Goal: Use online tool/utility: Utilize a website feature to perform a specific function

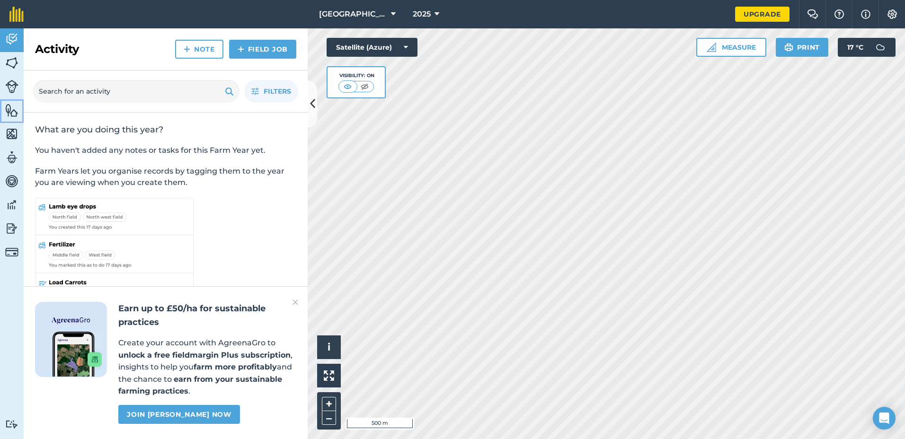
click at [12, 108] on img at bounding box center [11, 110] width 13 height 14
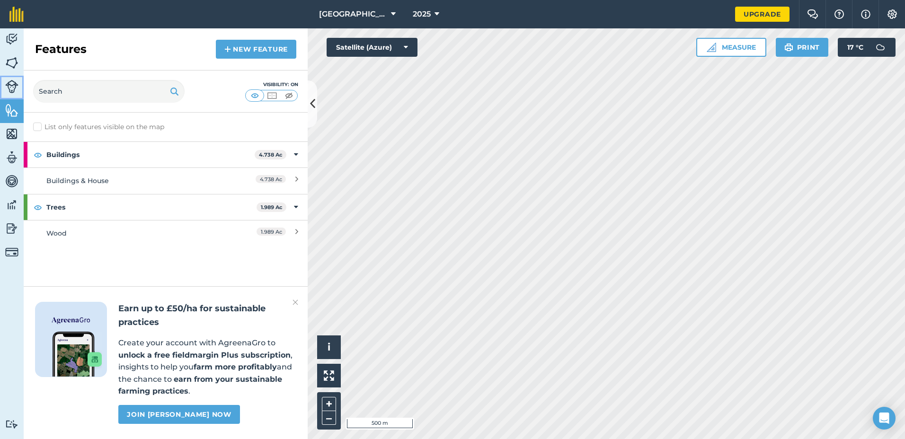
click at [14, 85] on img at bounding box center [11, 86] width 13 height 13
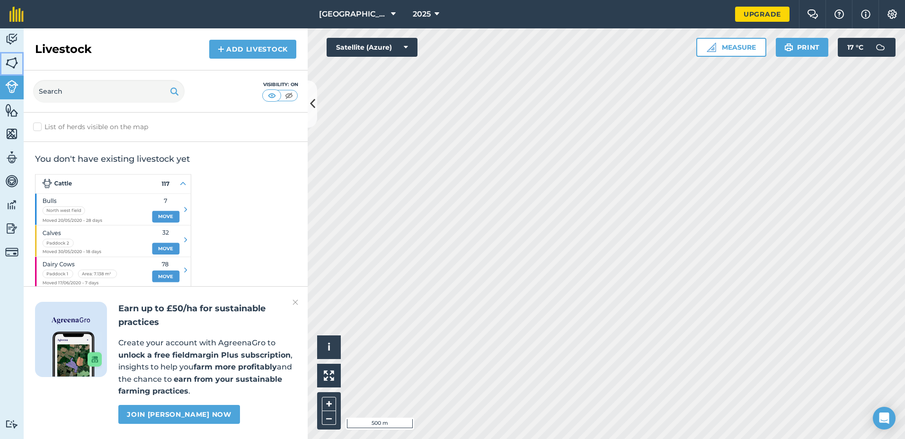
click at [11, 68] on img at bounding box center [11, 63] width 13 height 14
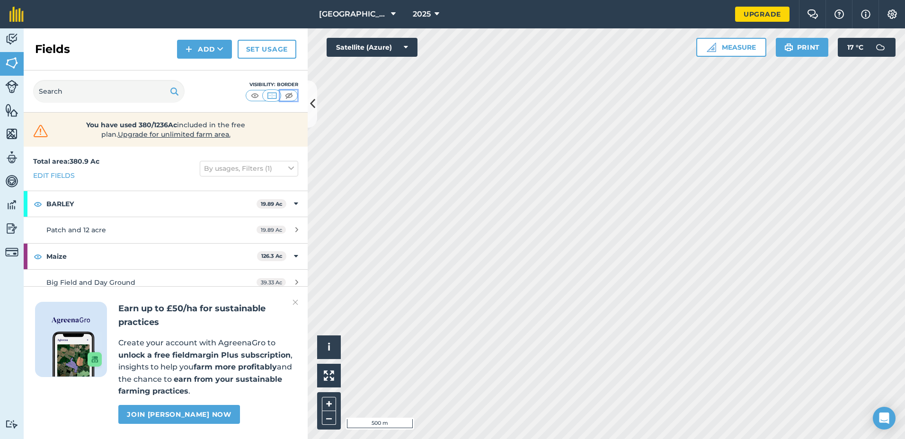
click at [287, 96] on img at bounding box center [289, 95] width 12 height 9
click at [270, 96] on img at bounding box center [272, 95] width 12 height 9
click at [252, 96] on img at bounding box center [255, 95] width 12 height 9
click at [272, 96] on img at bounding box center [272, 95] width 12 height 9
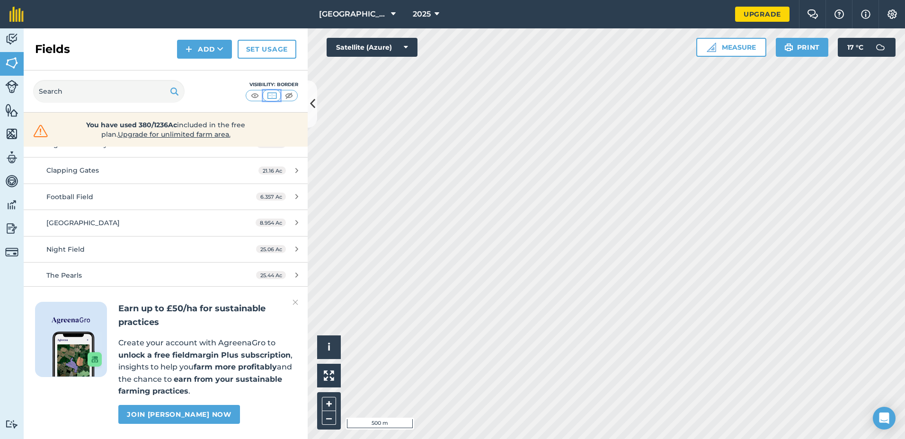
scroll to position [189, 0]
click at [295, 301] on img at bounding box center [295, 302] width 6 height 11
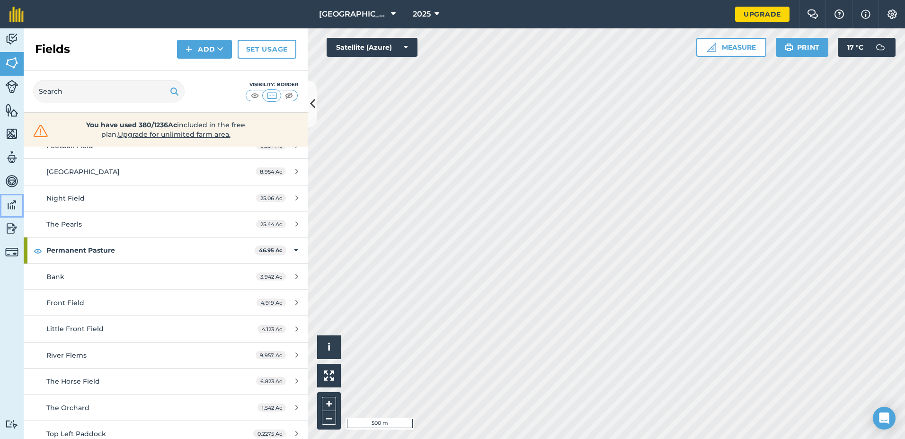
click at [11, 207] on img at bounding box center [11, 205] width 13 height 14
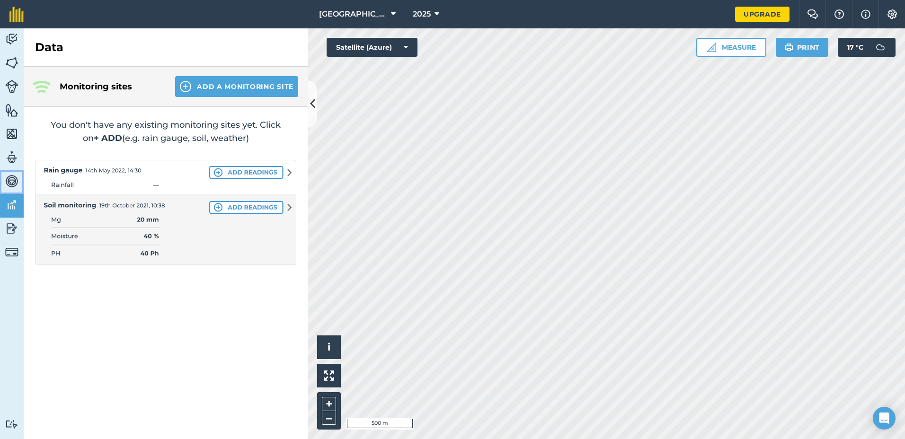
click at [11, 183] on img at bounding box center [11, 181] width 13 height 14
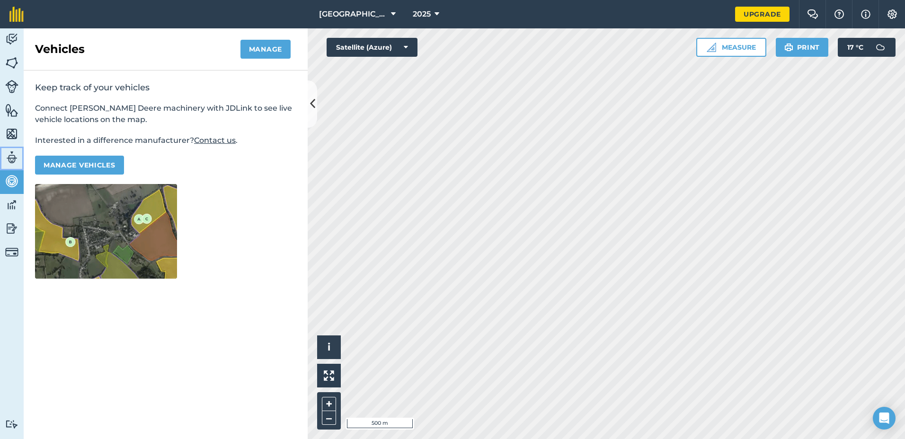
click at [15, 161] on img at bounding box center [11, 157] width 13 height 14
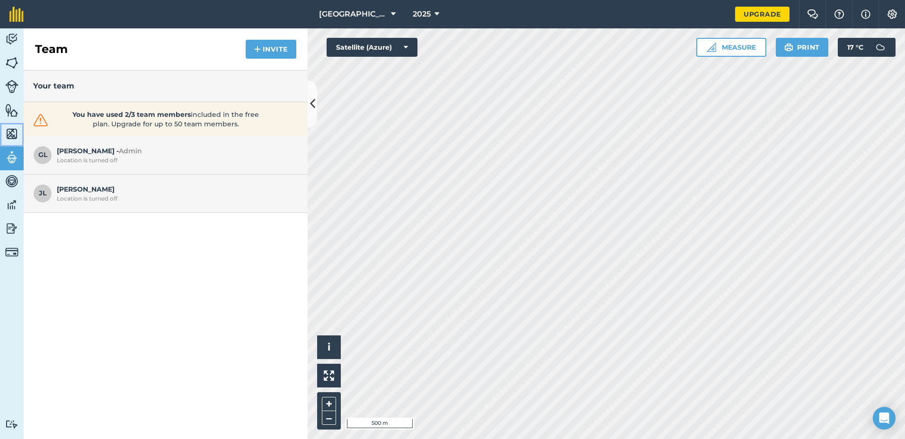
click at [13, 139] on img at bounding box center [11, 134] width 13 height 14
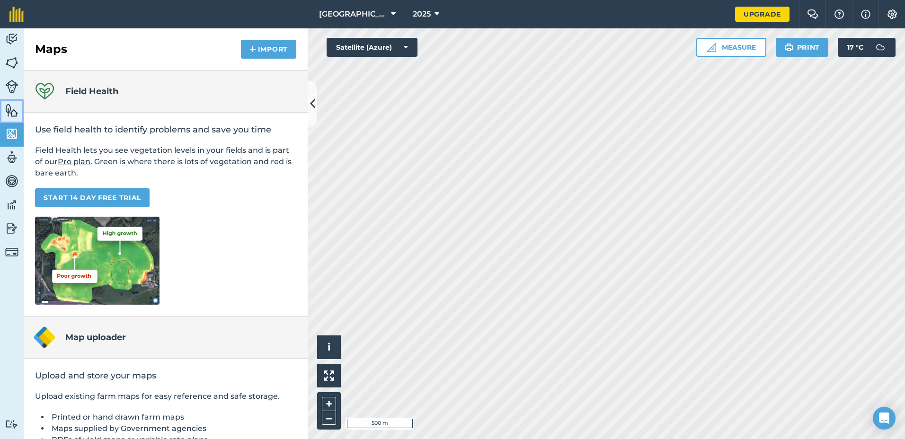
click at [12, 112] on img at bounding box center [11, 110] width 13 height 14
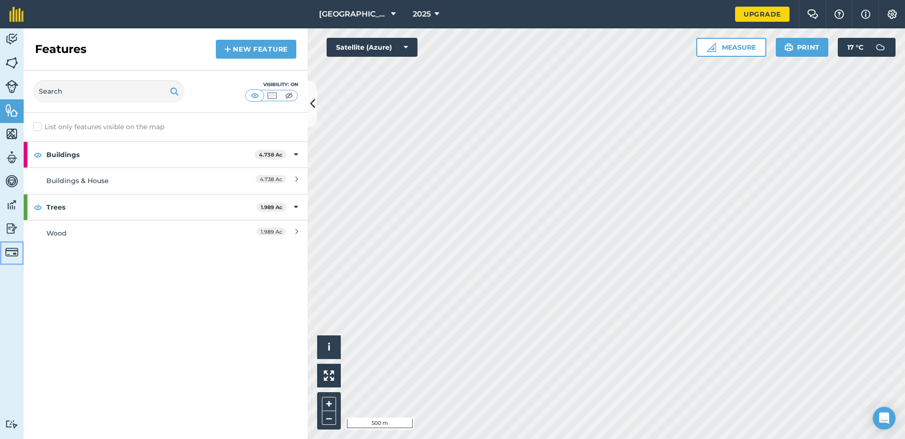
click at [11, 251] on img at bounding box center [11, 252] width 13 height 13
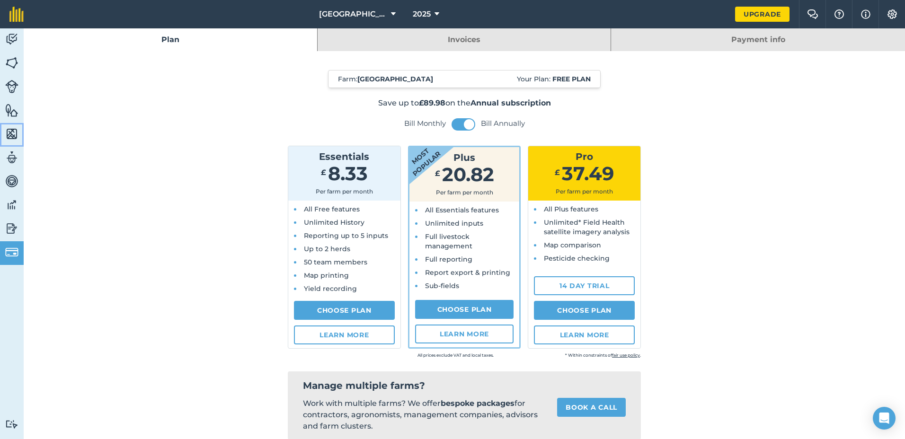
click at [12, 133] on img at bounding box center [11, 134] width 13 height 14
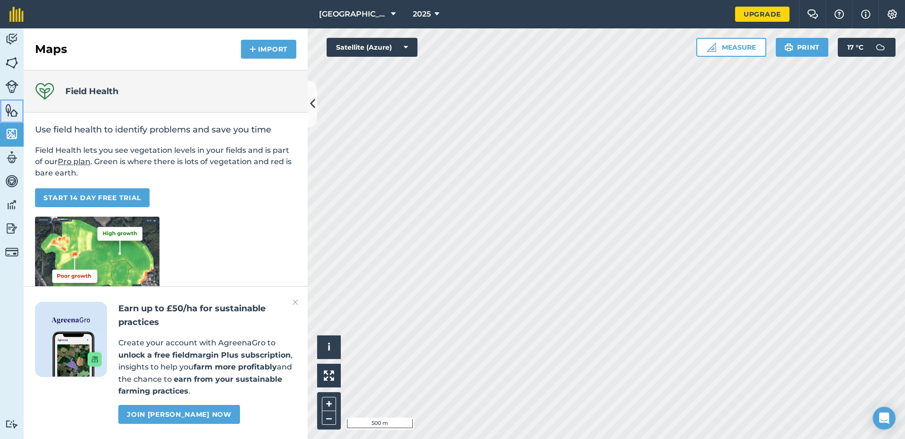
click at [14, 110] on img at bounding box center [11, 110] width 13 height 14
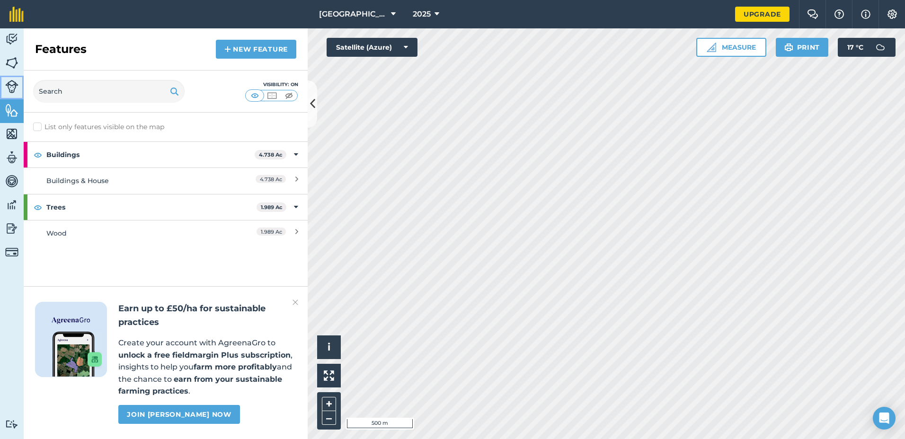
click at [16, 91] on img at bounding box center [11, 86] width 13 height 13
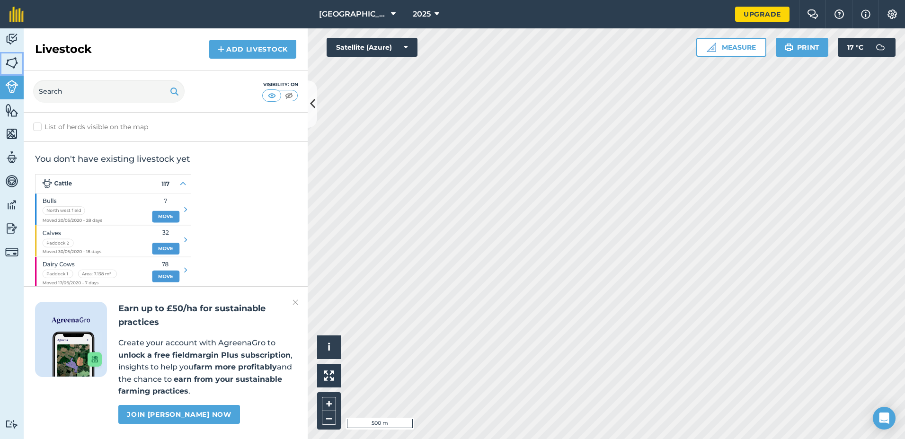
click at [17, 66] on img at bounding box center [11, 63] width 13 height 14
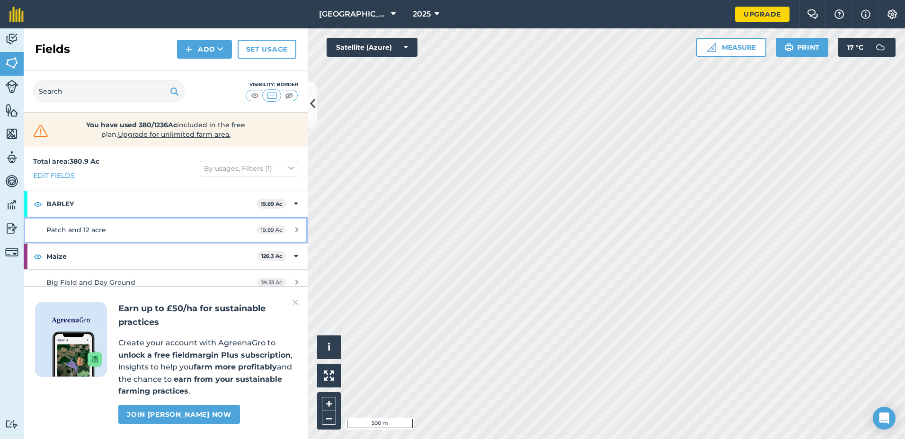
click at [70, 231] on span "Patch and 12 acre" at bounding box center [76, 230] width 60 height 9
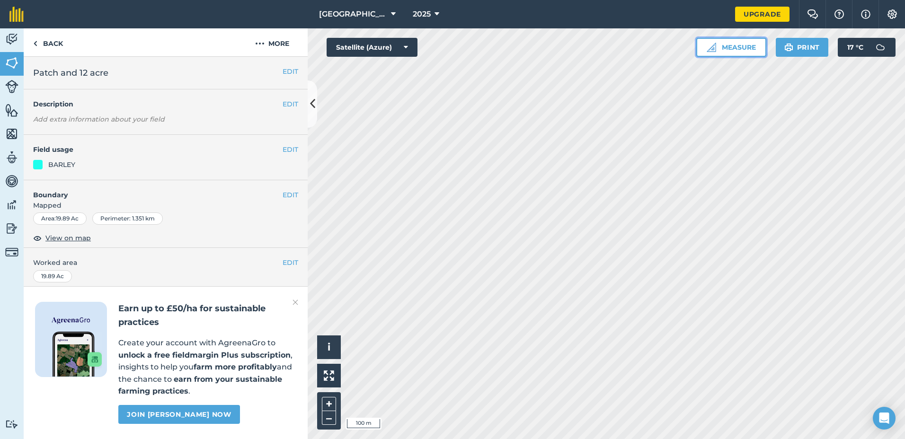
click at [729, 49] on button "Measure" at bounding box center [731, 47] width 70 height 19
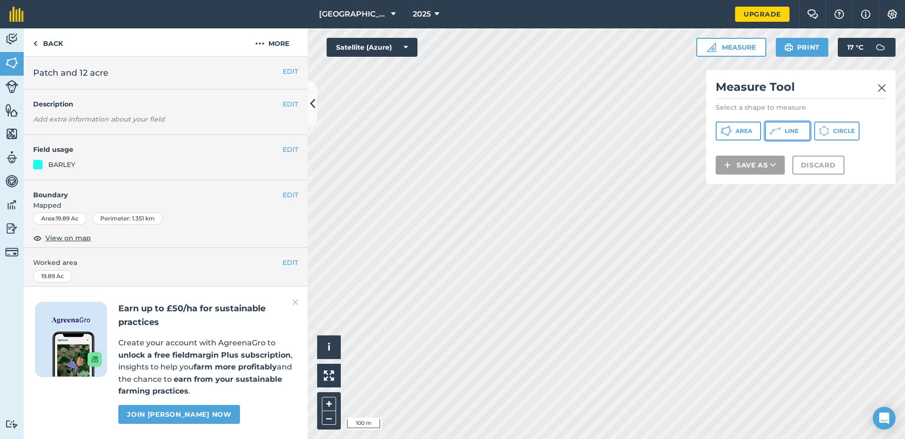
click at [785, 130] on span "Line" at bounding box center [791, 131] width 14 height 8
click at [878, 88] on img at bounding box center [881, 87] width 9 height 11
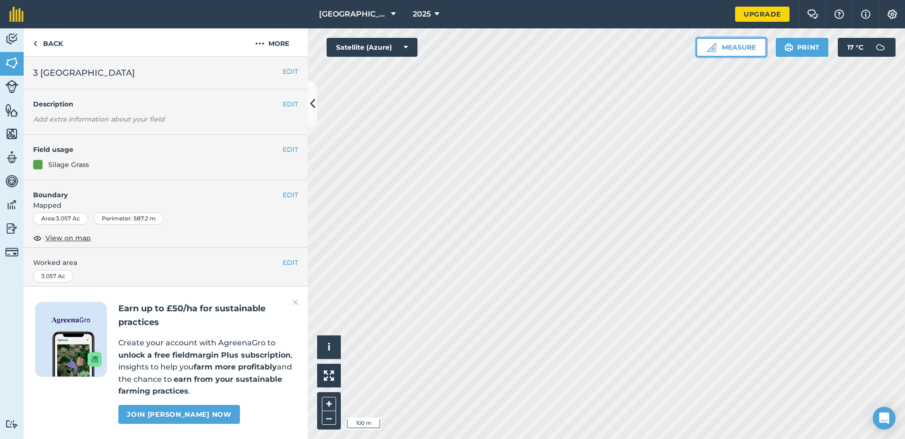
click at [729, 46] on button "Measure" at bounding box center [731, 47] width 70 height 19
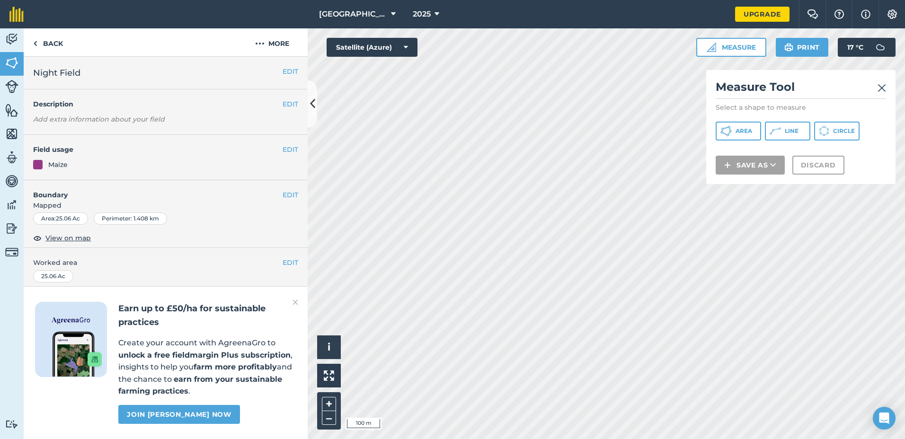
click at [881, 88] on img at bounding box center [881, 87] width 9 height 11
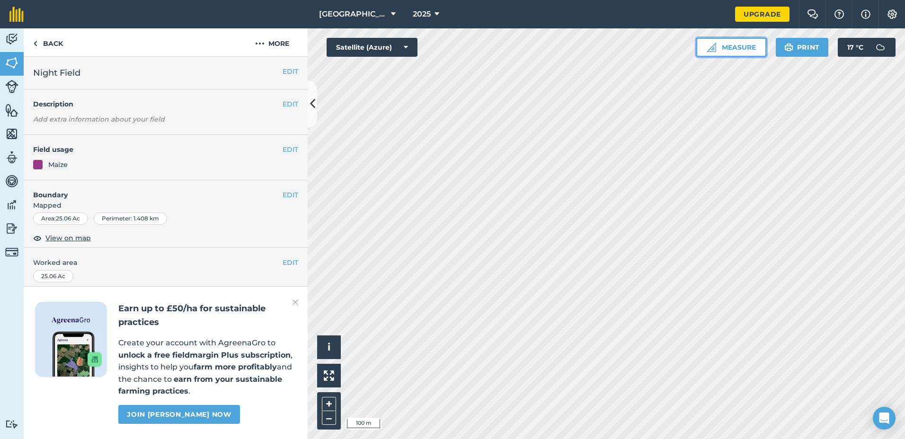
click at [731, 52] on button "Measure" at bounding box center [731, 47] width 70 height 19
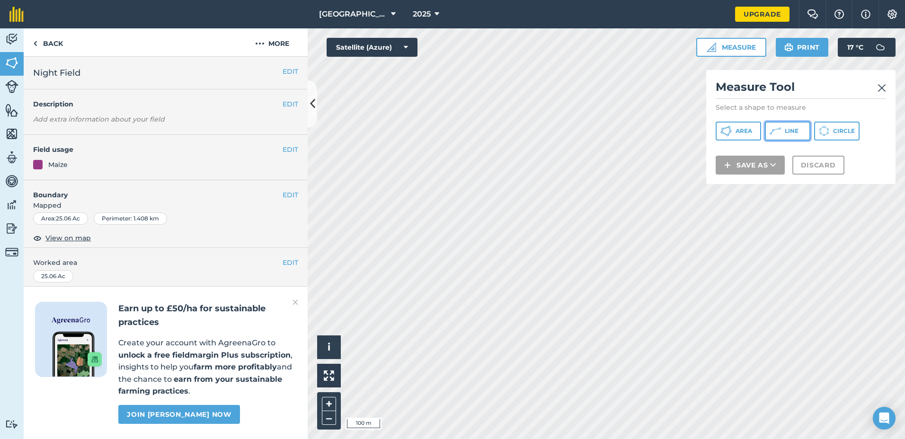
click at [791, 129] on span "Line" at bounding box center [791, 131] width 14 height 8
click at [882, 88] on img at bounding box center [881, 87] width 9 height 11
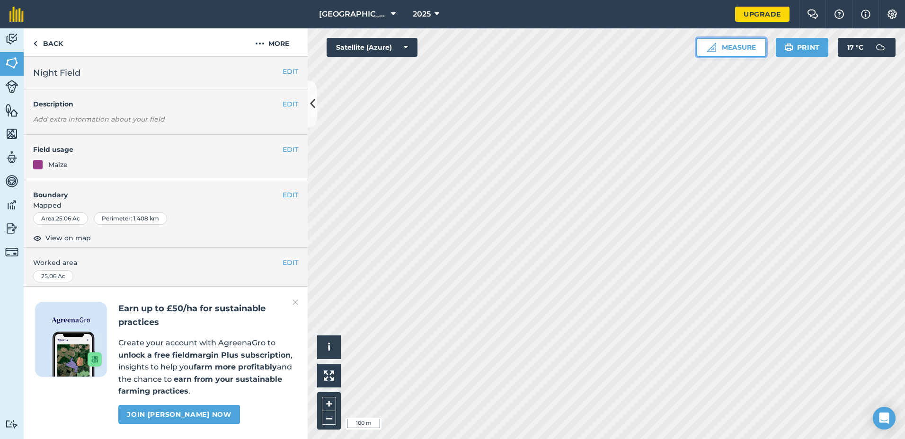
click at [733, 51] on button "Measure" at bounding box center [731, 47] width 70 height 19
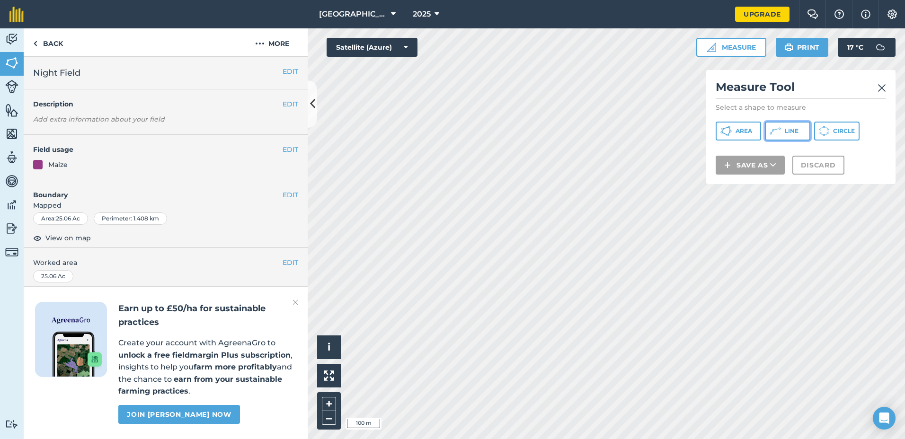
click at [786, 129] on span "Line" at bounding box center [791, 131] width 14 height 8
click at [878, 90] on img at bounding box center [881, 87] width 9 height 11
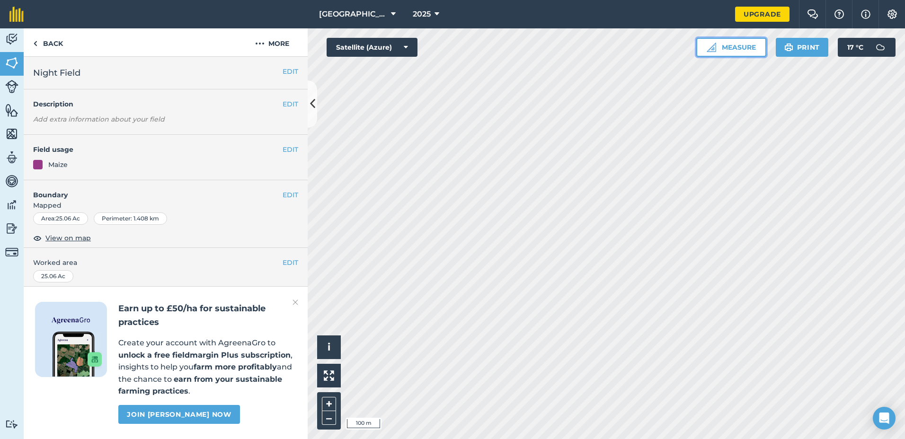
drag, startPoint x: 735, startPoint y: 48, endPoint x: 738, endPoint y: 53, distance: 5.8
click at [735, 48] on button "Measure" at bounding box center [731, 47] width 70 height 19
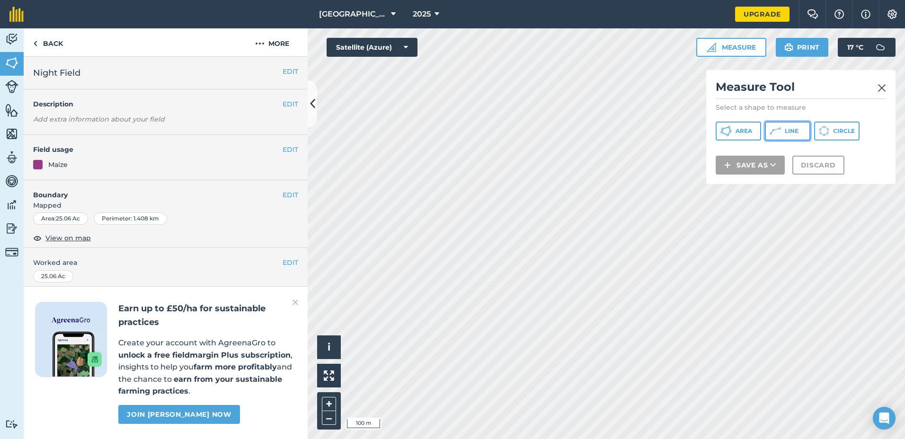
click at [787, 131] on span "Line" at bounding box center [791, 131] width 14 height 8
click at [877, 88] on h2 "Measure Tool" at bounding box center [800, 88] width 170 height 19
click at [880, 90] on img at bounding box center [881, 87] width 9 height 11
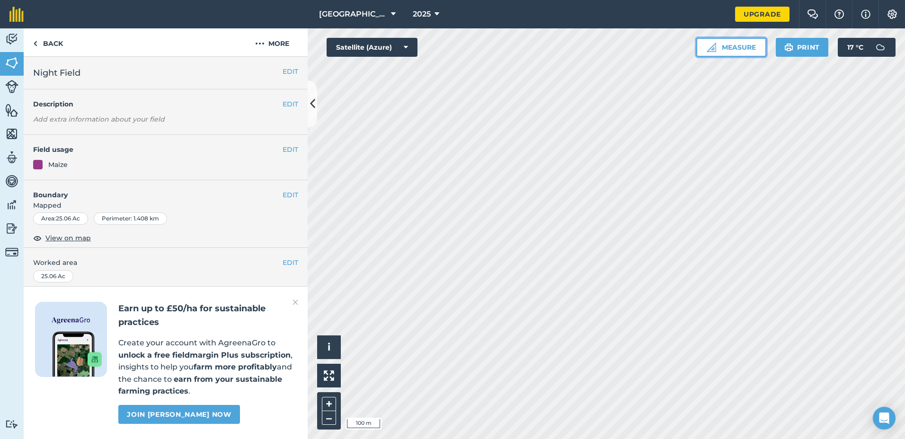
click at [738, 48] on button "Measure" at bounding box center [731, 47] width 70 height 19
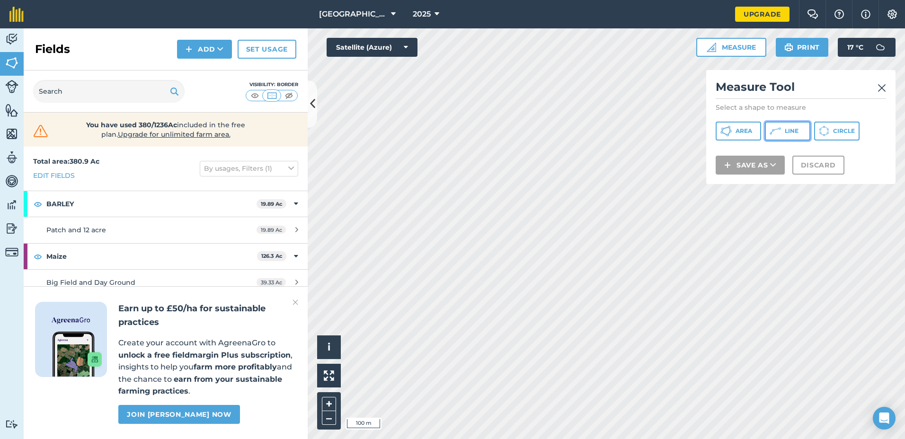
click at [785, 131] on span "Line" at bounding box center [791, 131] width 14 height 8
click at [876, 88] on h2 "Measure Tool" at bounding box center [800, 88] width 170 height 19
click at [881, 89] on img at bounding box center [881, 87] width 9 height 11
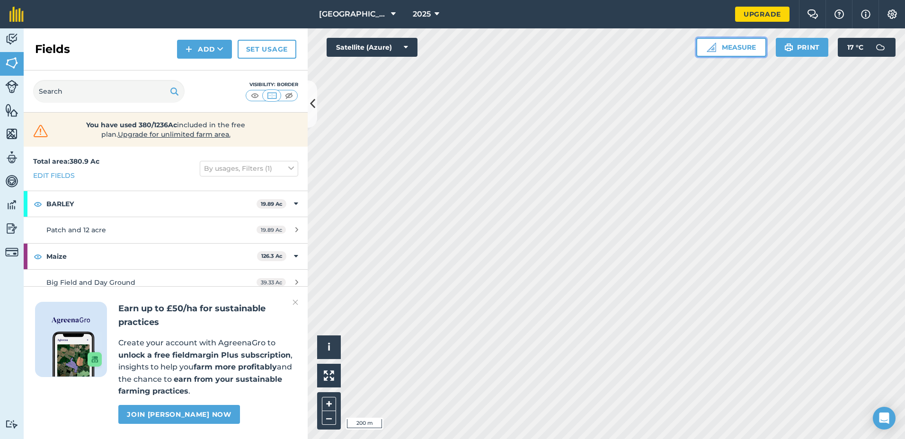
click at [740, 47] on button "Measure" at bounding box center [731, 47] width 70 height 19
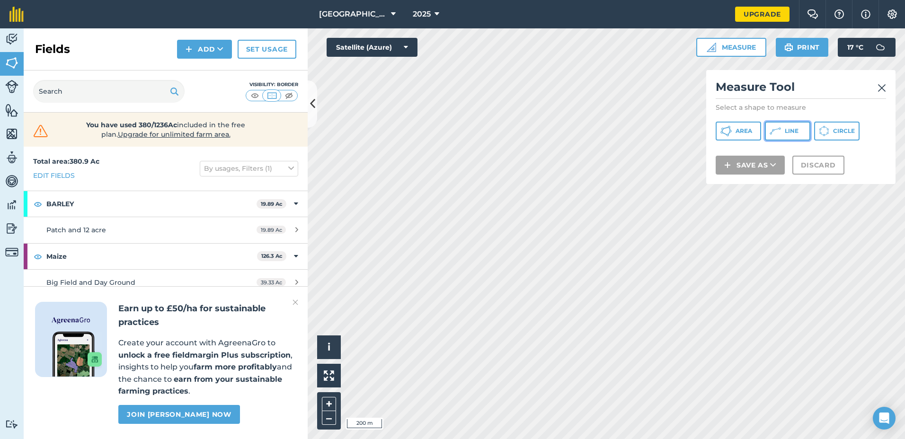
click at [789, 127] on span "Line" at bounding box center [791, 131] width 14 height 8
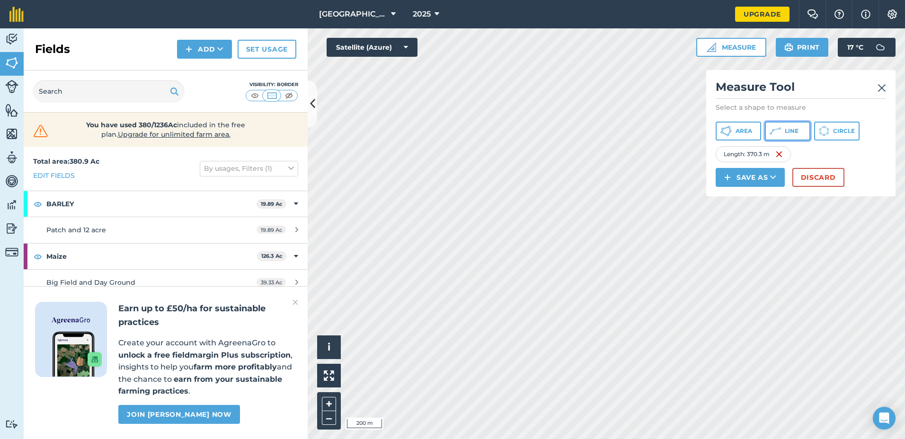
click at [789, 131] on span "Line" at bounding box center [791, 131] width 14 height 8
click at [769, 157] on div "Length : 370.3 m" at bounding box center [752, 154] width 75 height 16
click at [777, 155] on img at bounding box center [779, 154] width 8 height 11
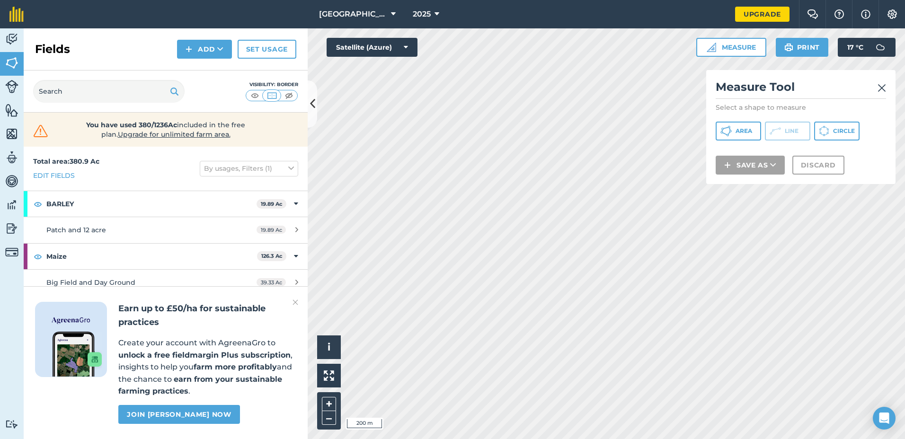
click at [878, 89] on img at bounding box center [881, 87] width 9 height 11
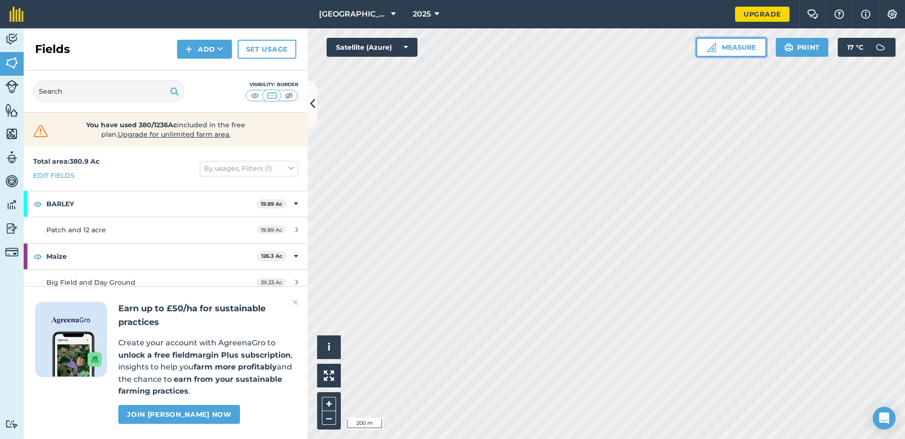
click at [743, 49] on button "Measure" at bounding box center [731, 47] width 70 height 19
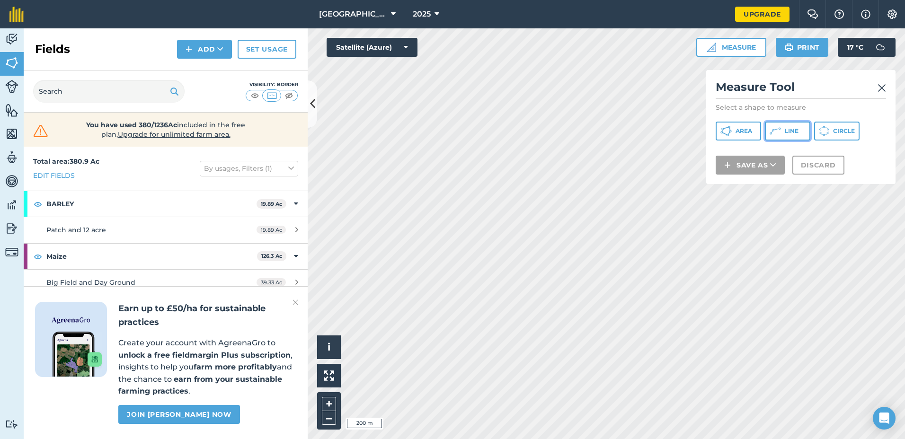
click at [785, 129] on span "Line" at bounding box center [791, 131] width 14 height 8
click at [881, 87] on img at bounding box center [881, 87] width 9 height 11
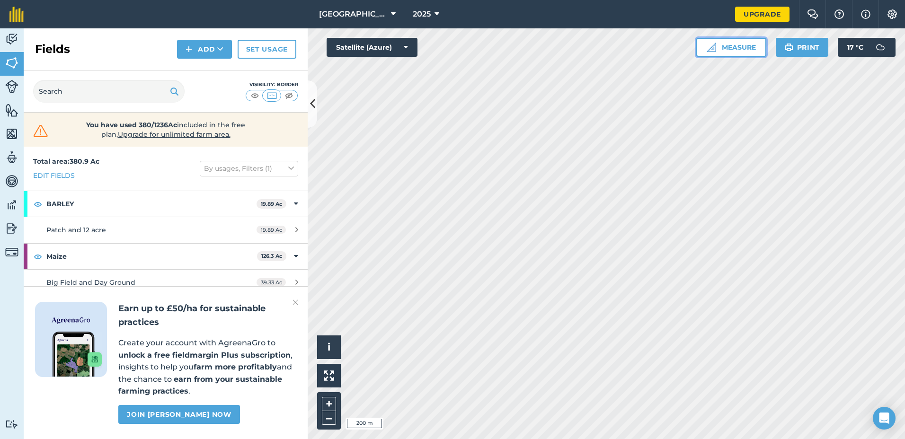
click at [740, 51] on button "Measure" at bounding box center [731, 47] width 70 height 19
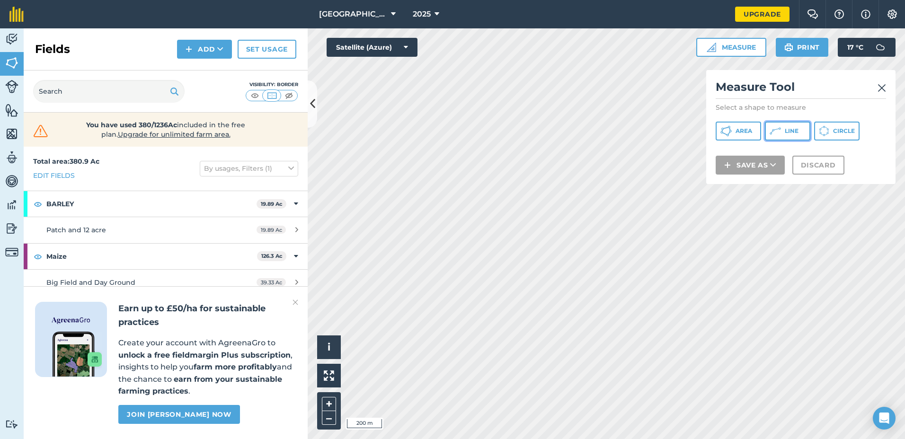
click at [791, 133] on span "Line" at bounding box center [791, 131] width 14 height 8
click at [879, 89] on img at bounding box center [881, 87] width 9 height 11
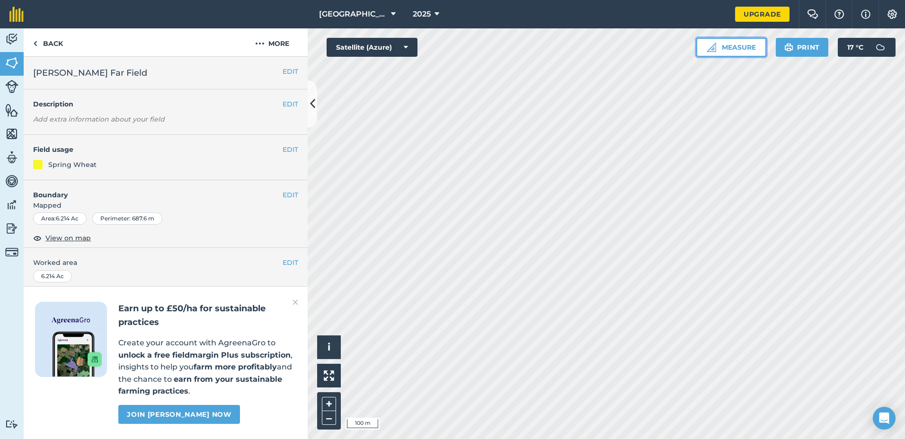
click at [728, 45] on button "Measure" at bounding box center [731, 47] width 70 height 19
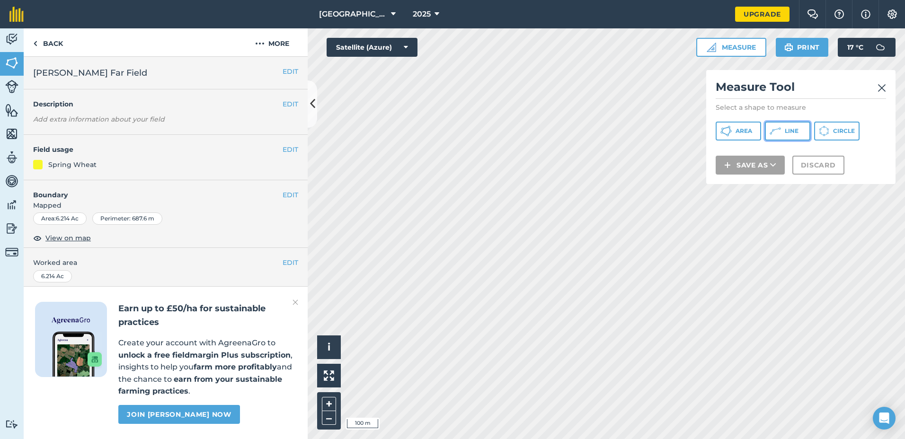
click at [786, 129] on span "Line" at bounding box center [791, 131] width 14 height 8
click at [877, 88] on img at bounding box center [881, 87] width 9 height 11
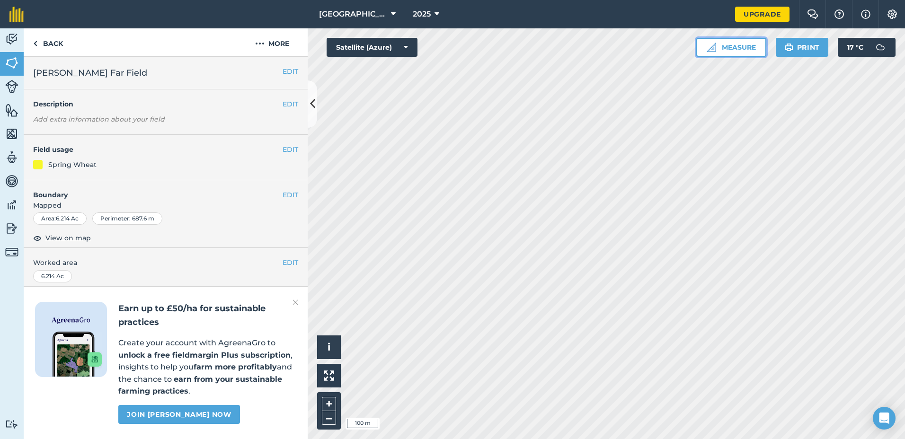
click at [737, 50] on button "Measure" at bounding box center [731, 47] width 70 height 19
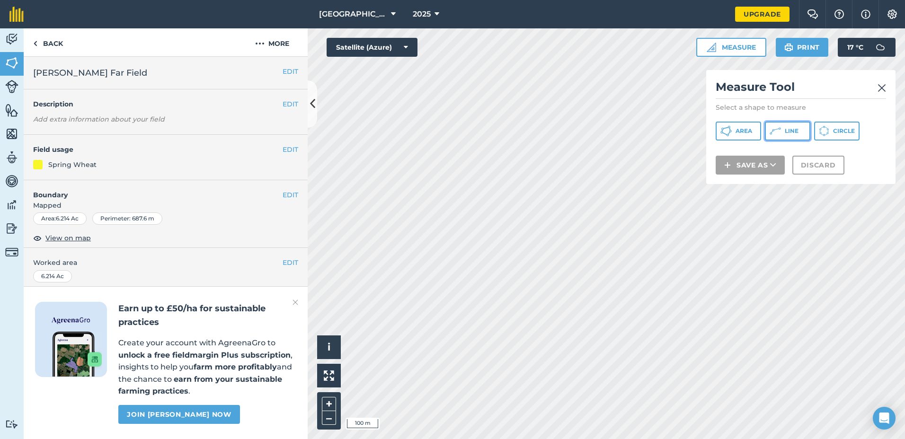
click at [779, 131] on icon at bounding box center [774, 130] width 11 height 11
click at [879, 89] on img at bounding box center [881, 87] width 9 height 11
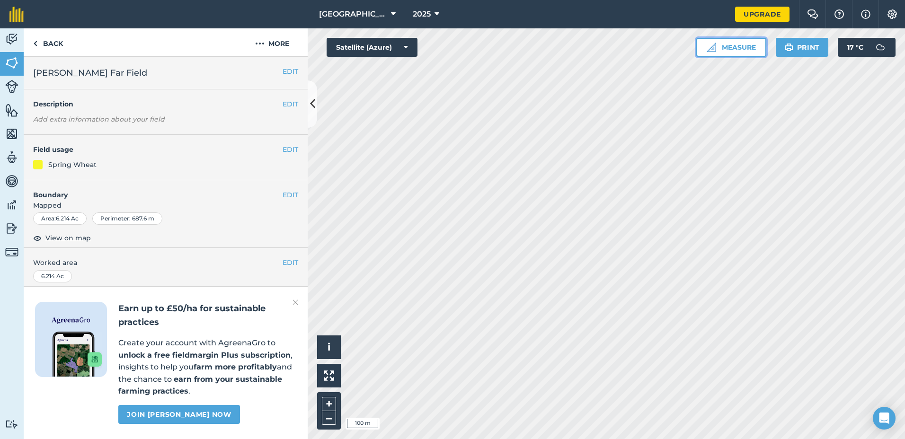
click at [735, 47] on button "Measure" at bounding box center [731, 47] width 70 height 19
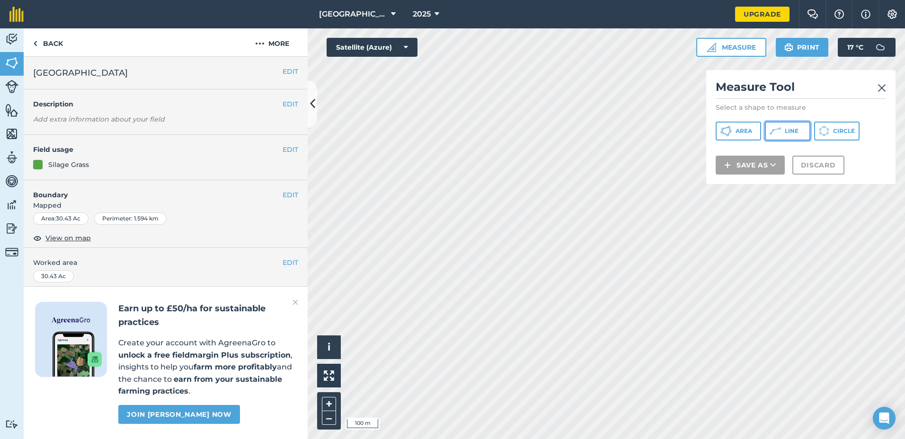
click at [775, 132] on icon at bounding box center [774, 130] width 11 height 11
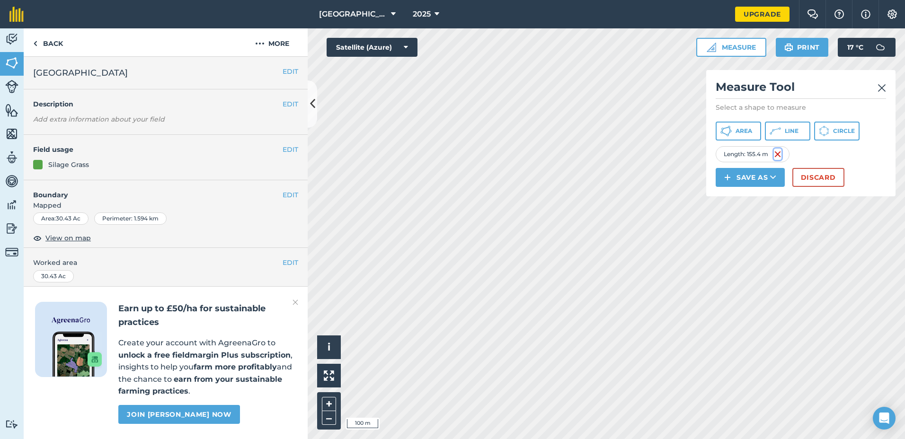
click at [776, 149] on img at bounding box center [777, 154] width 8 height 11
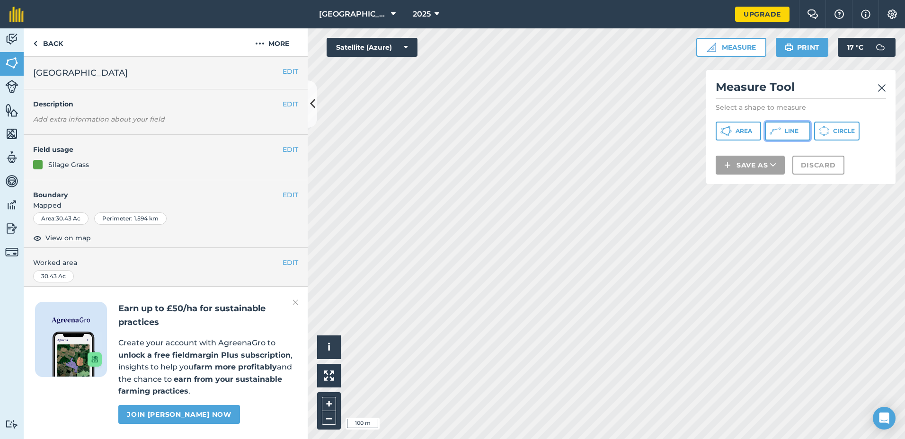
click at [789, 131] on span "Line" at bounding box center [791, 131] width 14 height 8
click at [878, 88] on img at bounding box center [881, 87] width 9 height 11
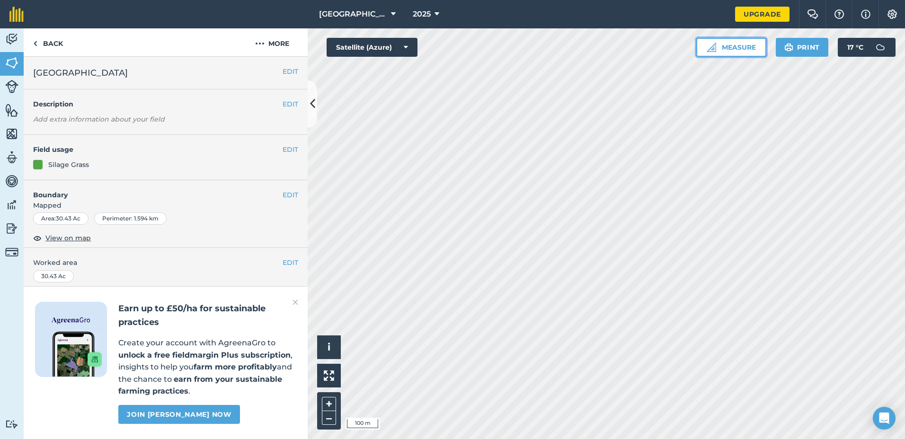
drag, startPoint x: 730, startPoint y: 45, endPoint x: 722, endPoint y: 51, distance: 9.2
click at [730, 45] on button "Measure" at bounding box center [731, 47] width 70 height 19
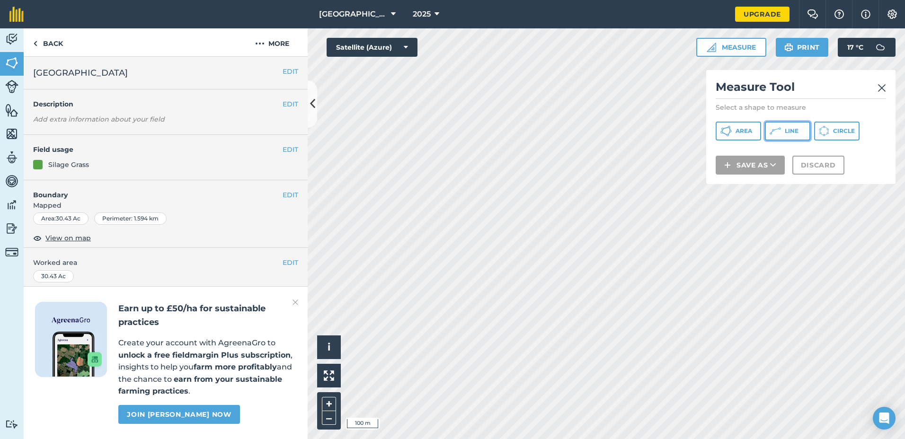
click at [774, 132] on icon at bounding box center [774, 130] width 11 height 11
click at [884, 89] on img at bounding box center [881, 87] width 9 height 11
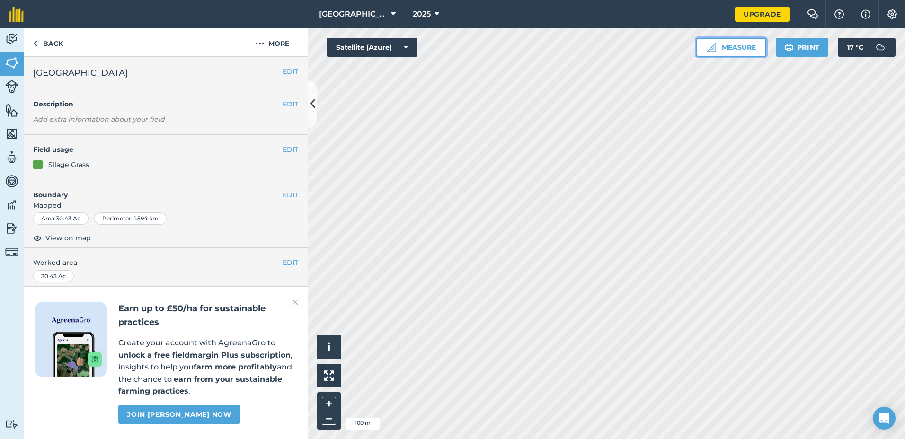
click at [731, 54] on button "Measure" at bounding box center [731, 47] width 70 height 19
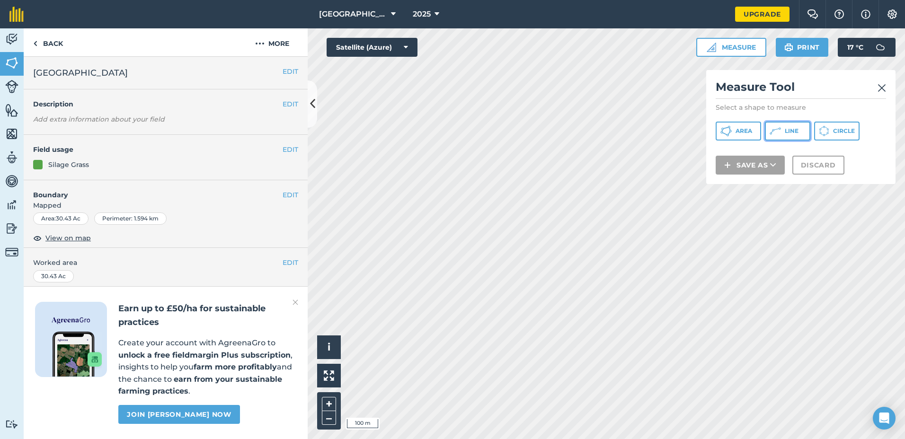
click at [780, 130] on icon at bounding box center [774, 130] width 11 height 11
click at [878, 88] on img at bounding box center [881, 87] width 9 height 11
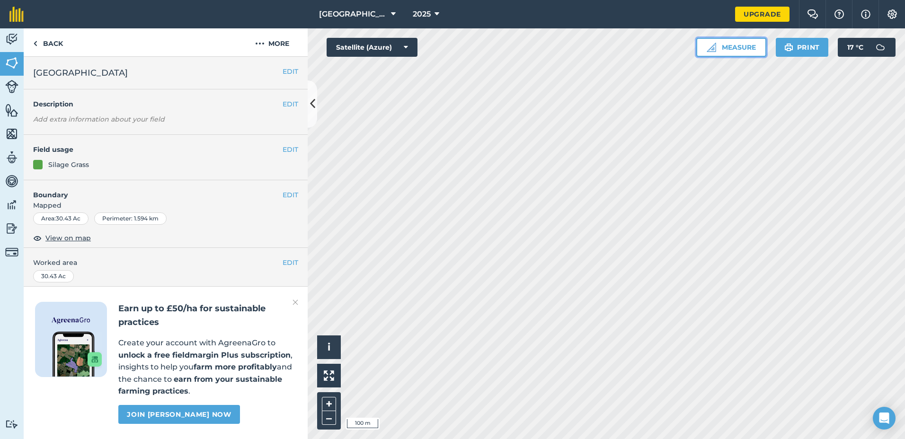
click at [736, 49] on button "Measure" at bounding box center [731, 47] width 70 height 19
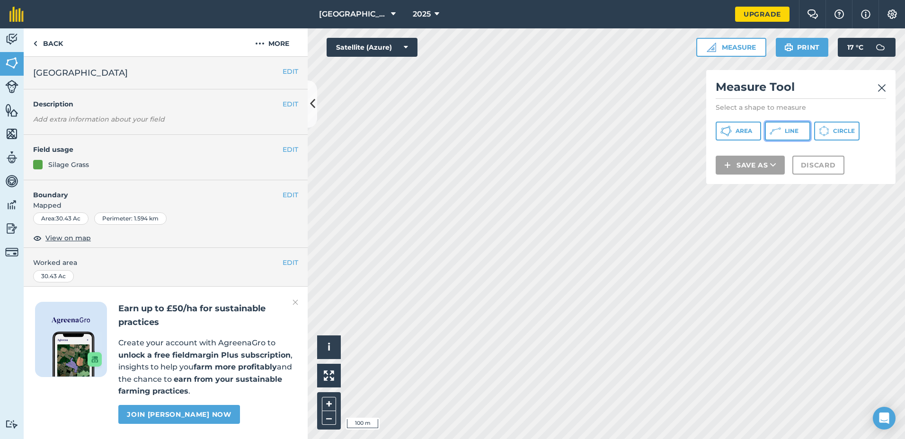
click at [780, 131] on icon at bounding box center [774, 130] width 11 height 11
click at [881, 89] on img at bounding box center [881, 87] width 9 height 11
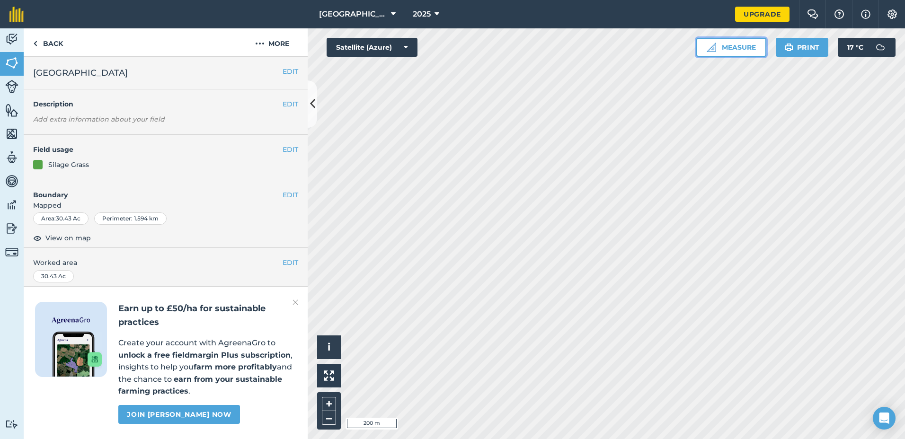
click at [736, 48] on button "Measure" at bounding box center [731, 47] width 70 height 19
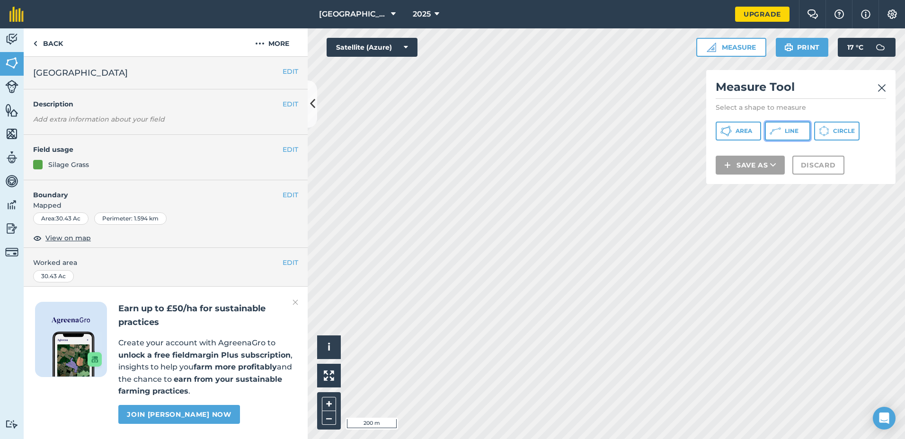
click at [778, 132] on icon at bounding box center [774, 130] width 11 height 11
click at [874, 88] on h2 "Measure Tool" at bounding box center [800, 88] width 170 height 19
click at [881, 87] on img at bounding box center [881, 87] width 9 height 11
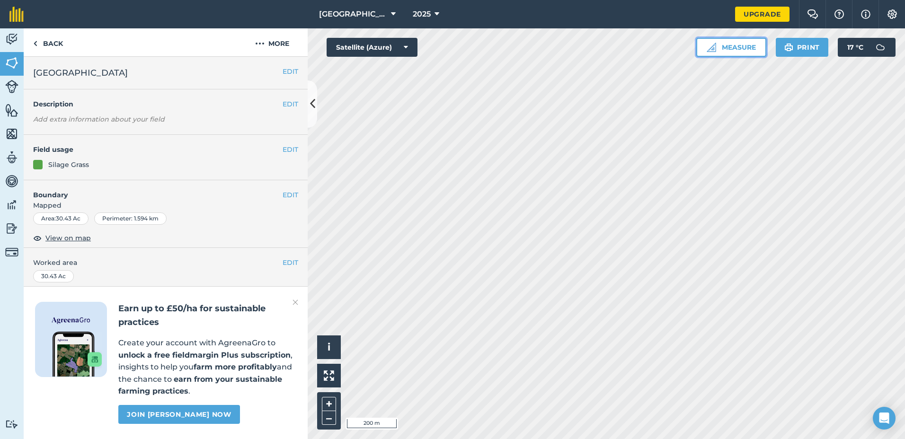
click at [740, 51] on button "Measure" at bounding box center [731, 47] width 70 height 19
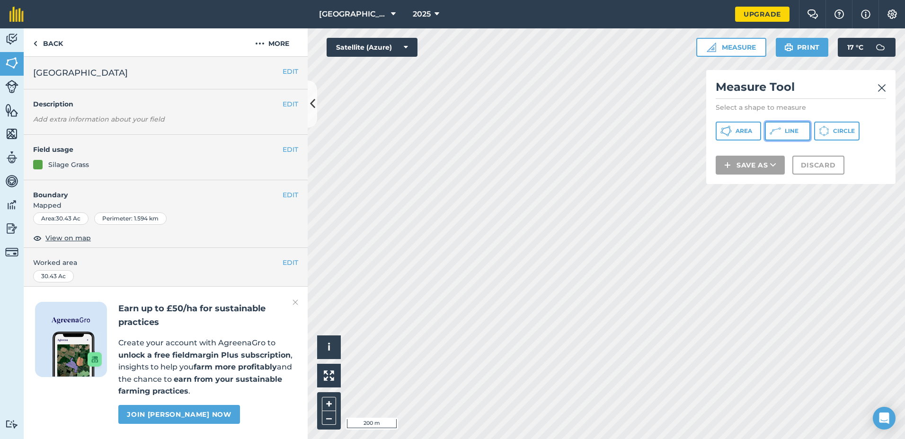
click at [780, 130] on icon at bounding box center [774, 130] width 11 height 11
click at [882, 91] on img at bounding box center [881, 87] width 9 height 11
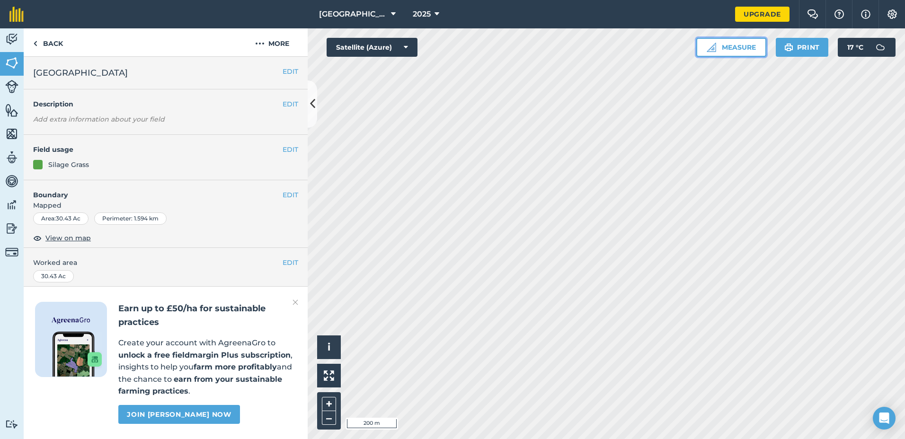
click at [737, 49] on button "Measure" at bounding box center [731, 47] width 70 height 19
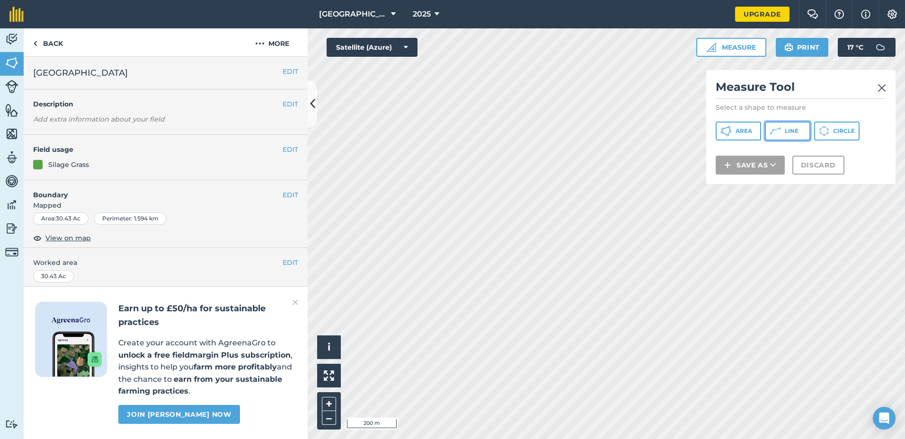
click at [781, 129] on button "Line" at bounding box center [786, 131] width 45 height 19
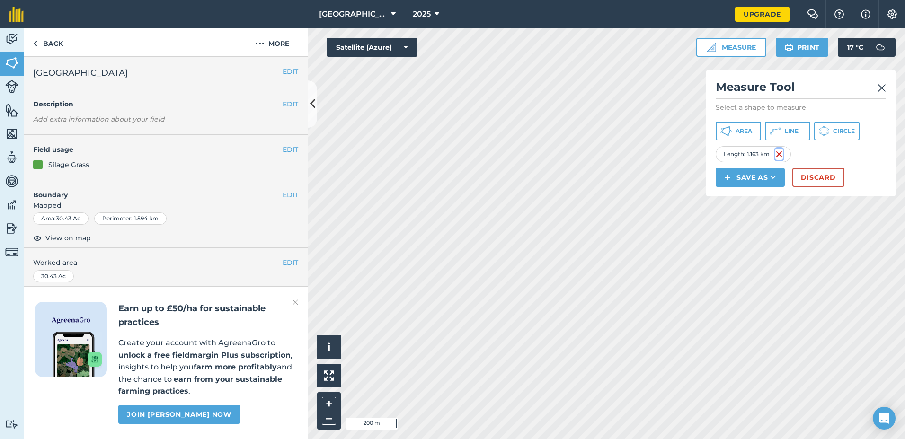
click at [776, 152] on img at bounding box center [779, 154] width 8 height 11
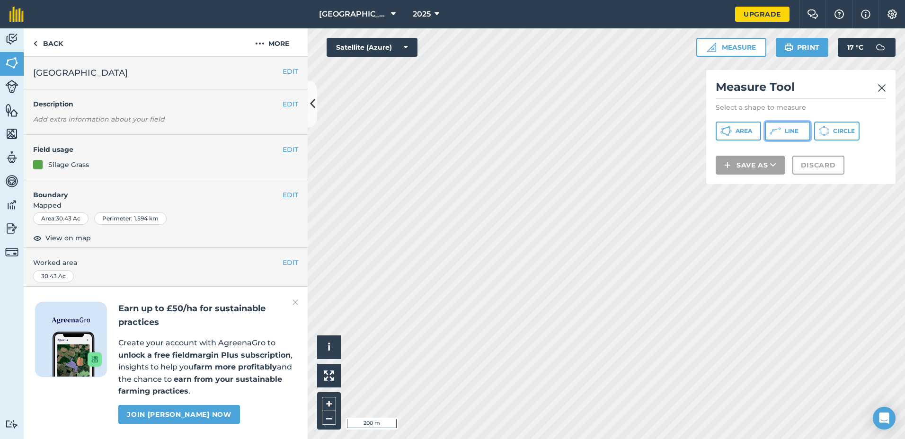
click at [774, 133] on icon at bounding box center [774, 130] width 11 height 11
click at [879, 88] on img at bounding box center [881, 87] width 9 height 11
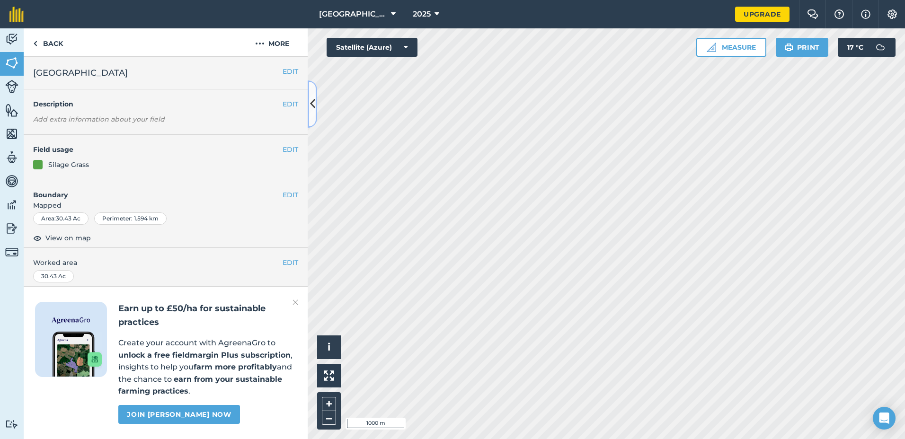
click at [312, 109] on icon at bounding box center [312, 104] width 5 height 17
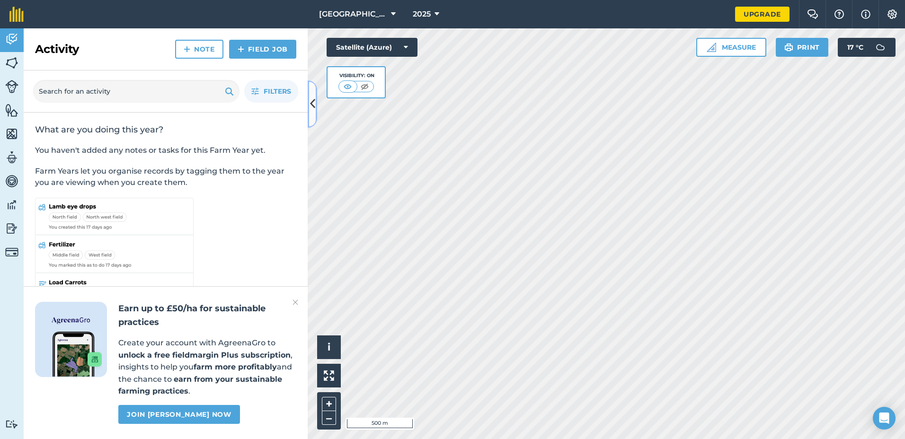
click at [311, 104] on icon at bounding box center [312, 104] width 5 height 17
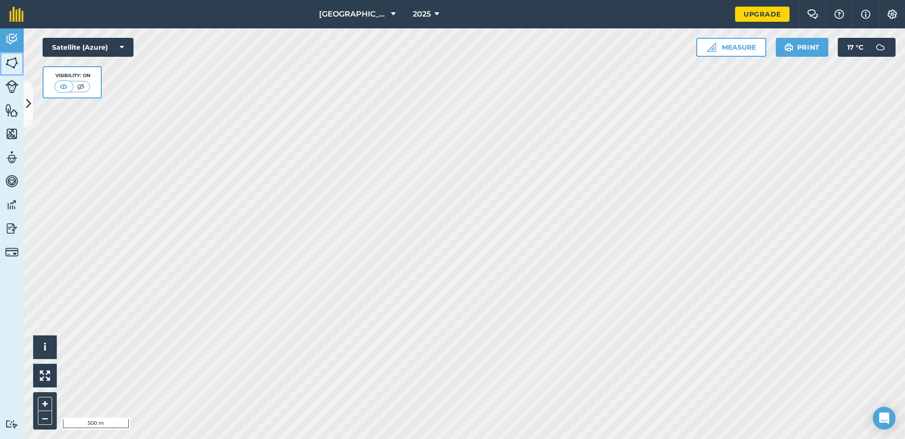
click at [15, 63] on img at bounding box center [11, 63] width 13 height 14
click at [29, 103] on icon at bounding box center [28, 104] width 5 height 17
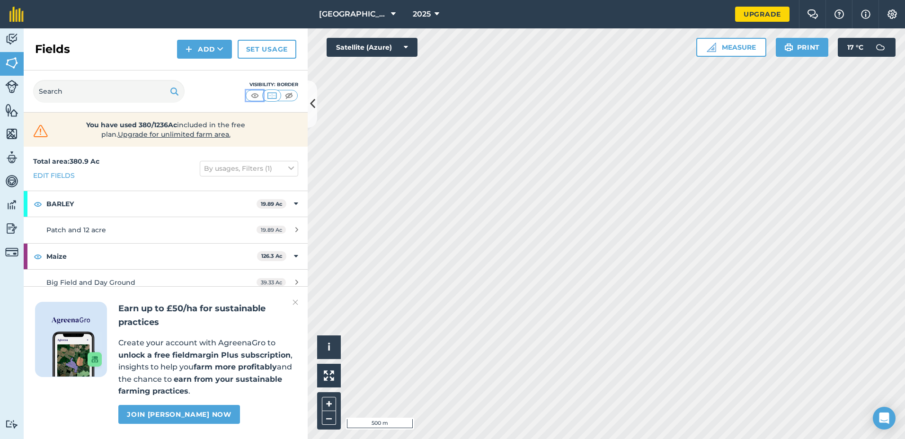
click at [256, 95] on img at bounding box center [255, 95] width 12 height 9
click at [399, 48] on button "Satellite (Azure)" at bounding box center [371, 47] width 91 height 19
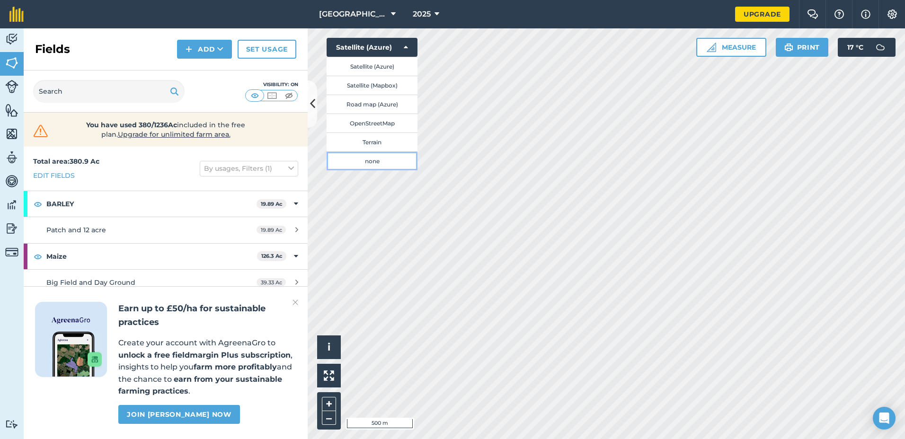
click at [378, 159] on button "none" at bounding box center [371, 160] width 91 height 19
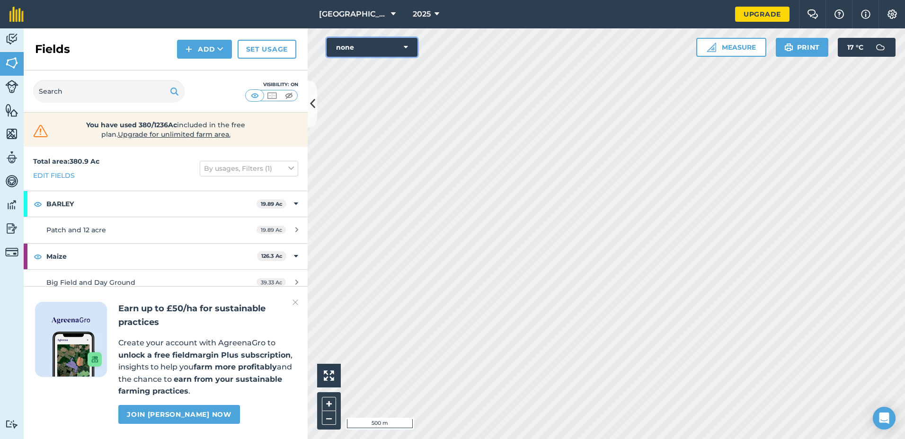
click at [412, 48] on button "none" at bounding box center [371, 47] width 91 height 19
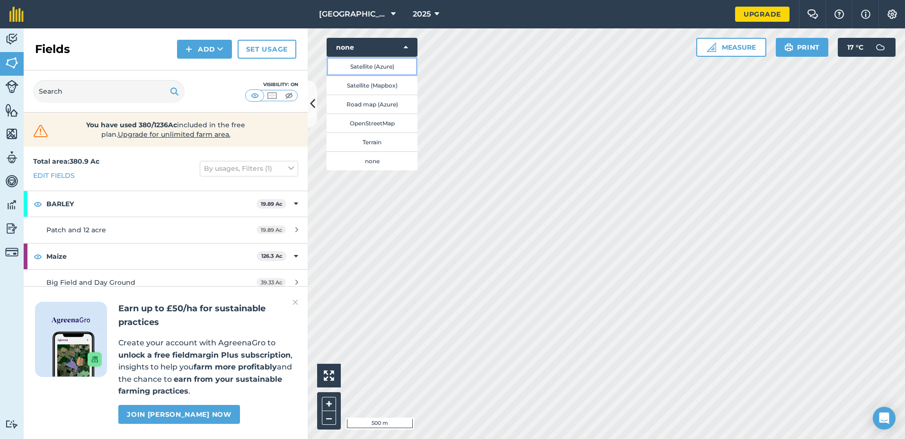
click at [369, 67] on button "Satellite (Azure)" at bounding box center [371, 66] width 91 height 19
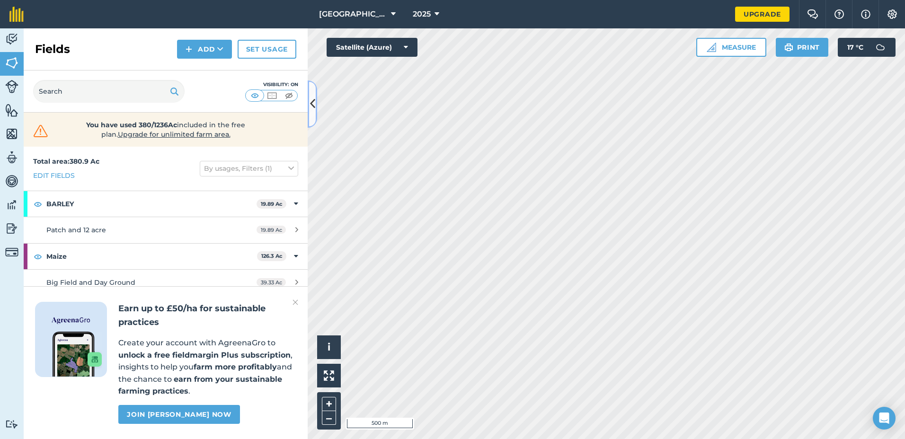
click at [313, 107] on icon at bounding box center [312, 104] width 5 height 17
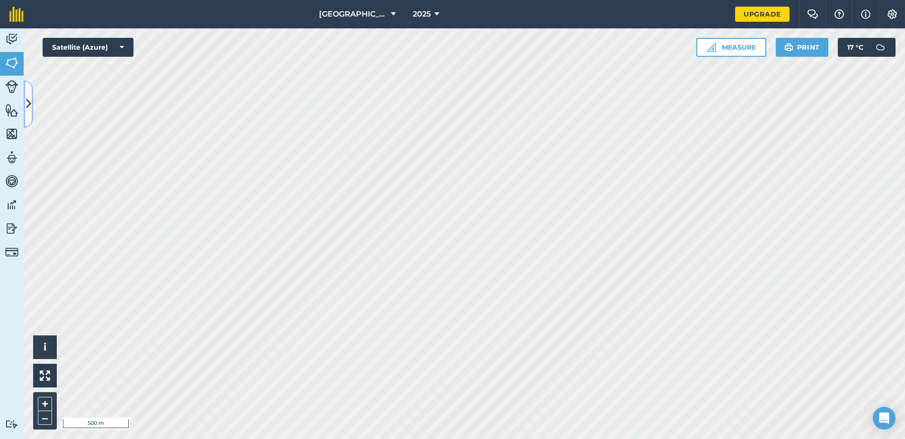
click at [28, 105] on icon at bounding box center [28, 104] width 5 height 17
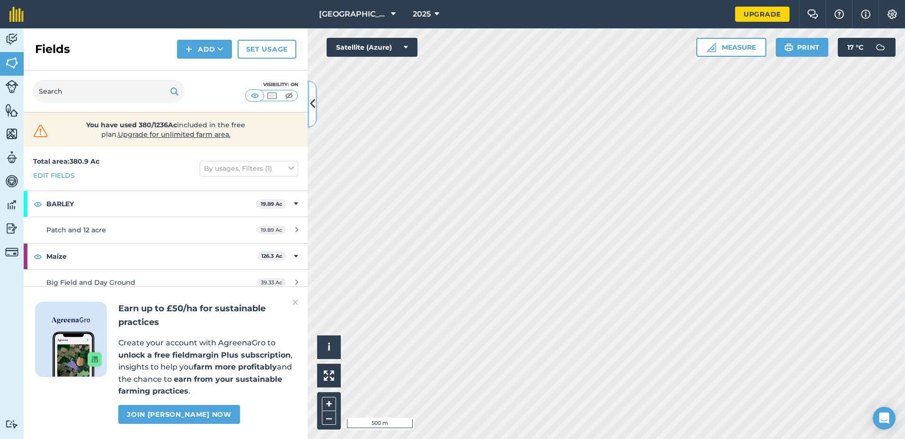
click at [311, 105] on icon at bounding box center [312, 104] width 5 height 17
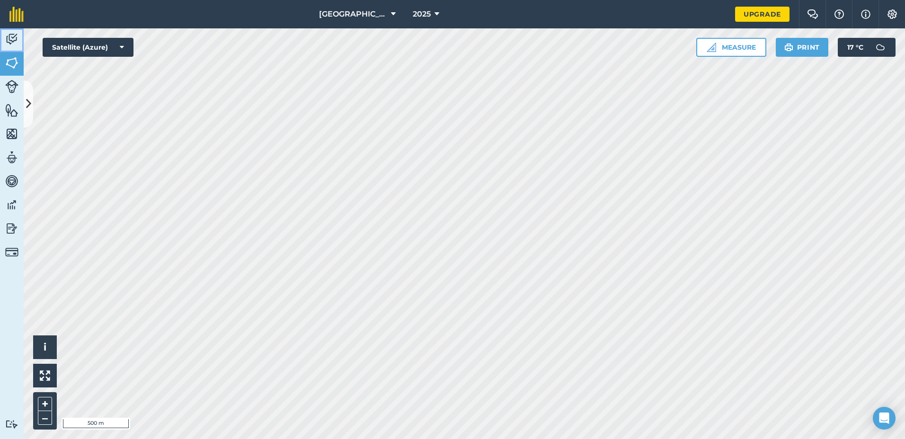
click at [13, 39] on img at bounding box center [11, 39] width 13 height 14
click at [78, 53] on button "Satellite (Azure)" at bounding box center [88, 47] width 91 height 19
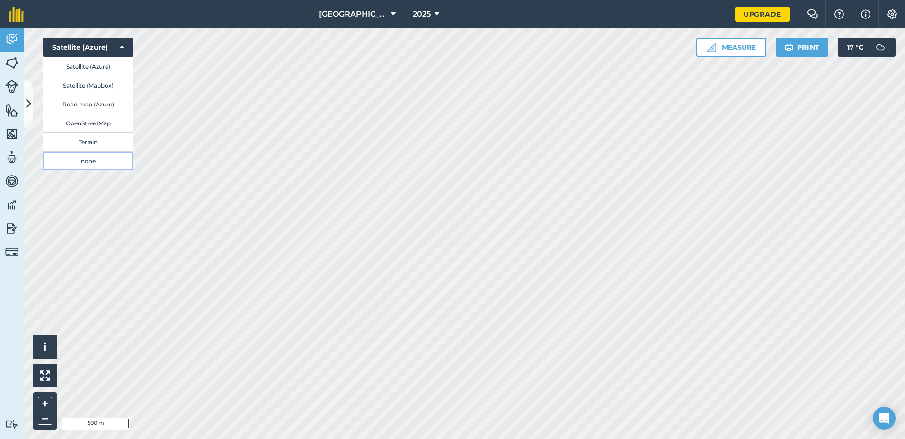
click at [77, 165] on button "none" at bounding box center [88, 160] width 91 height 19
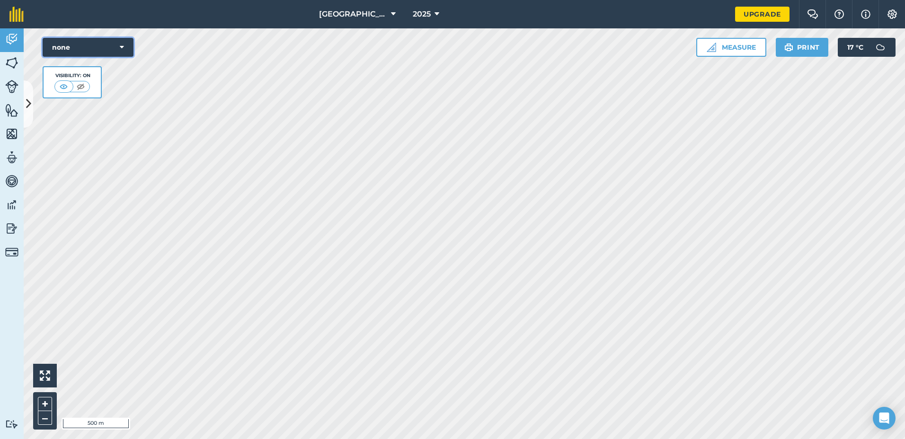
click at [99, 51] on button "none" at bounding box center [88, 47] width 91 height 19
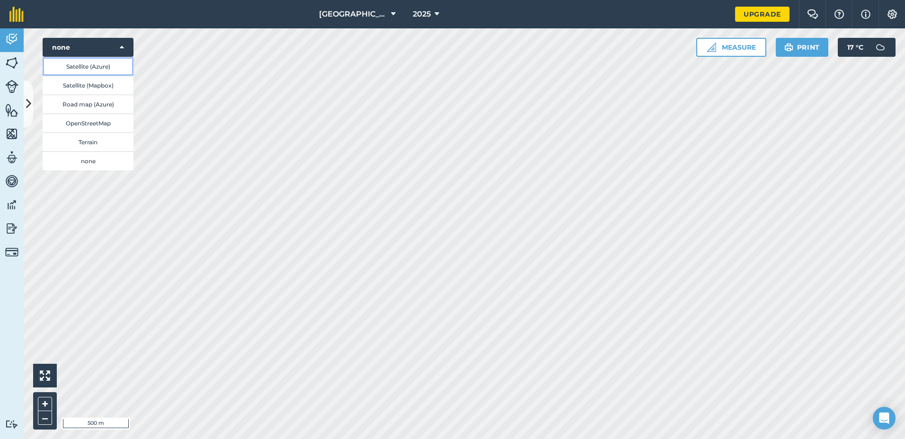
click at [91, 67] on button "Satellite (Azure)" at bounding box center [88, 66] width 91 height 19
